Goal: Transaction & Acquisition: Purchase product/service

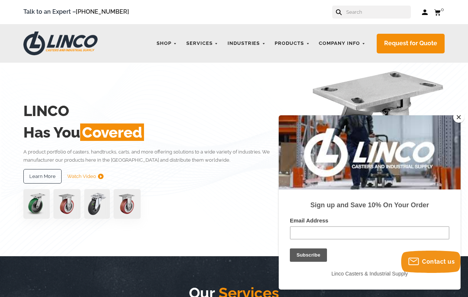
click at [457, 117] on button "Close" at bounding box center [458, 117] width 11 height 11
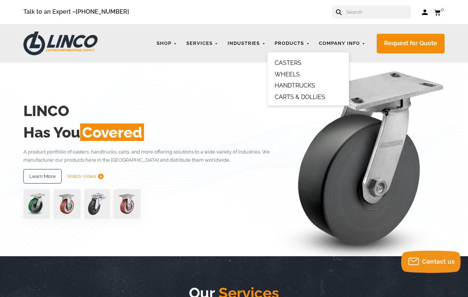
click at [285, 61] on link "CASTERS" at bounding box center [288, 62] width 27 height 7
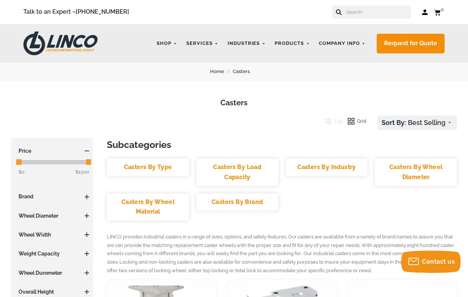
click at [141, 164] on link "Casters By Type" at bounding box center [148, 167] width 82 height 17
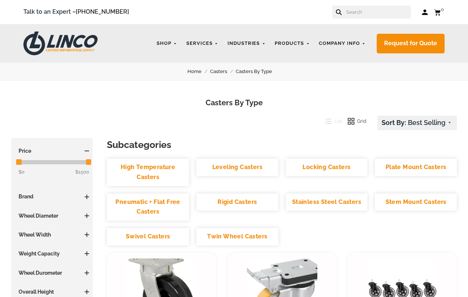
click at [426, 161] on link "Plate Mount Casters" at bounding box center [416, 167] width 82 height 17
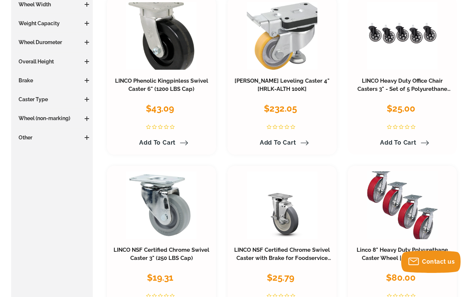
scroll to position [185, 0]
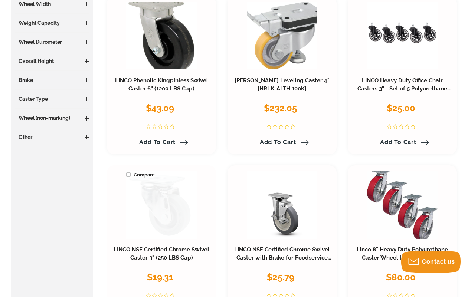
click at [174, 190] on link at bounding box center [161, 205] width 71 height 68
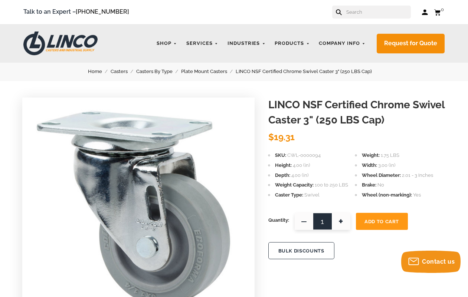
click at [340, 219] on span "+" at bounding box center [341, 221] width 19 height 17
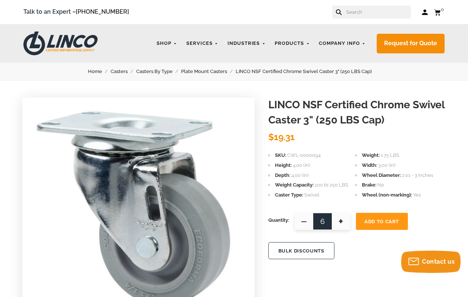
click at [340, 219] on span "+" at bounding box center [341, 221] width 19 height 17
type input "8"
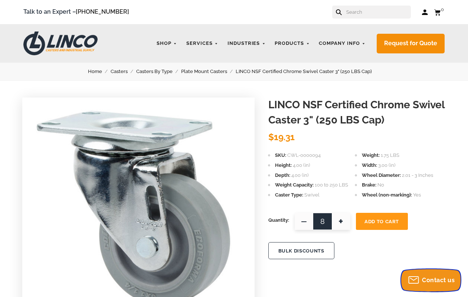
click at [437, 279] on span "Contact us" at bounding box center [438, 280] width 33 height 7
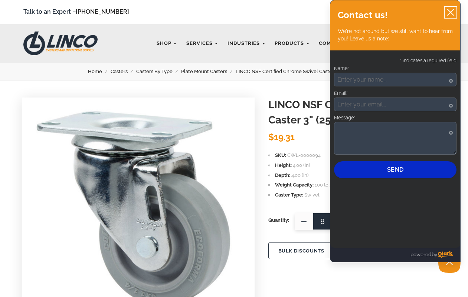
click at [447, 10] on icon "close chatbox" at bounding box center [450, 12] width 7 height 7
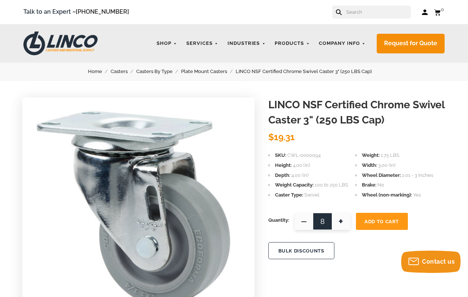
click at [387, 217] on button "Add To Cart" at bounding box center [382, 221] width 52 height 17
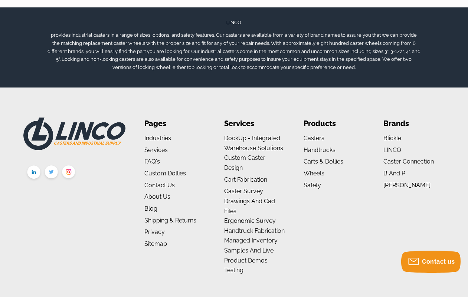
scroll to position [482, 0]
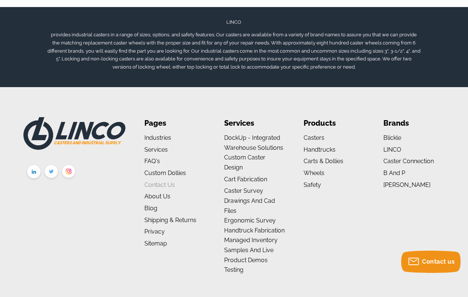
click at [158, 186] on link "Contact Us" at bounding box center [159, 185] width 30 height 7
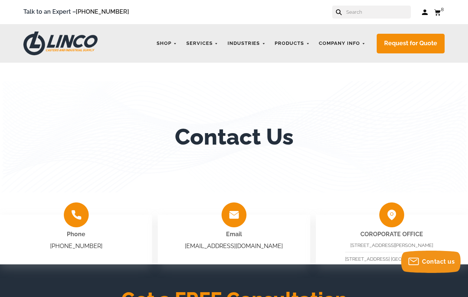
click at [437, 11] on icon at bounding box center [437, 12] width 7 height 7
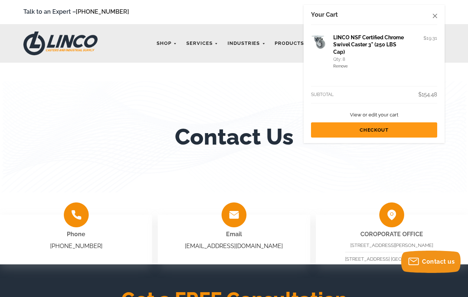
click at [371, 39] on link "LINCO NSF Certified Chrome Swivel Caster 3" (250 LBS Cap)" at bounding box center [368, 45] width 71 height 20
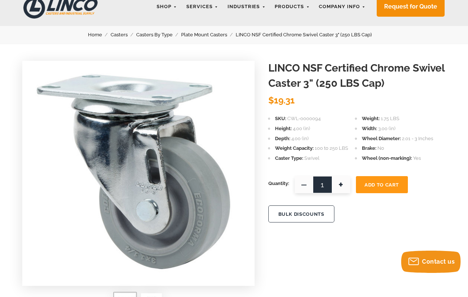
scroll to position [37, 0]
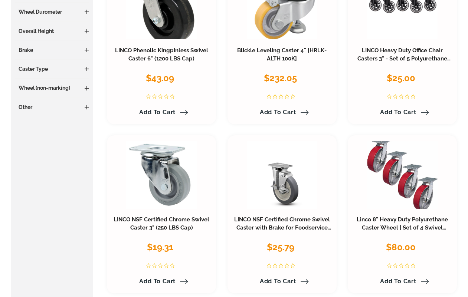
scroll to position [215, 0]
